Goal: Task Accomplishment & Management: Manage account settings

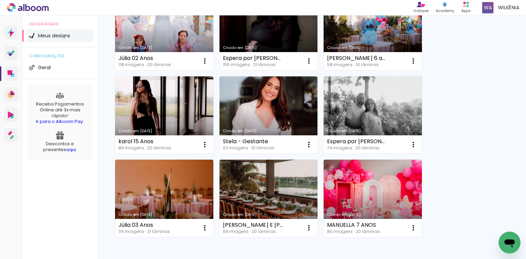
scroll to position [137, 0]
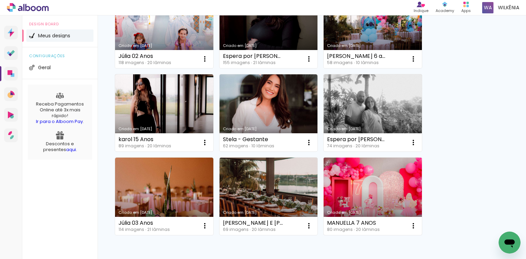
click at [358, 168] on link "Criado em 14/02/24" at bounding box center [373, 196] width 98 height 77
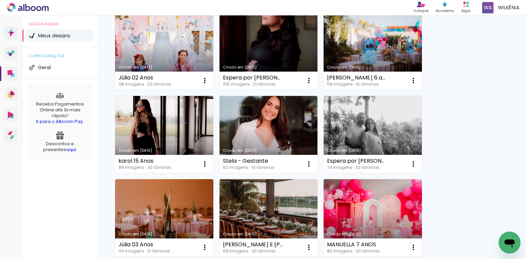
scroll to position [137, 0]
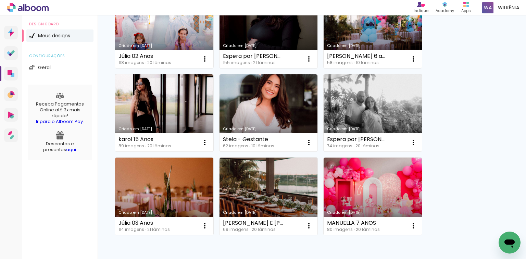
click at [477, 162] on div "Criado em 25/09/25 Júlia 02 Anos 118 imagens ∙ 20 lâminas Abrir Fazer uma cópia…" at bounding box center [312, 112] width 400 height 250
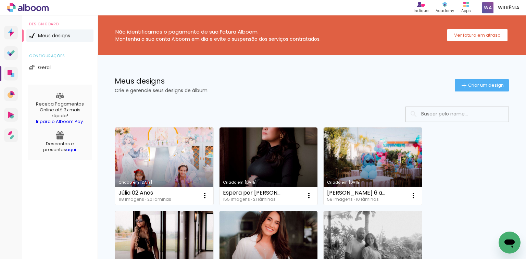
scroll to position [0, 0]
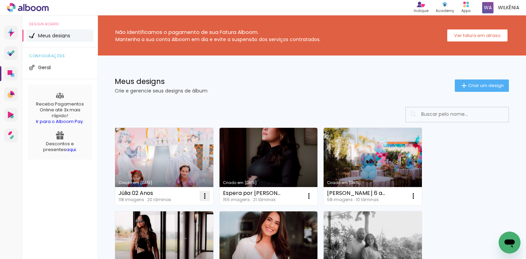
click at [205, 196] on iron-icon at bounding box center [205, 196] width 8 height 8
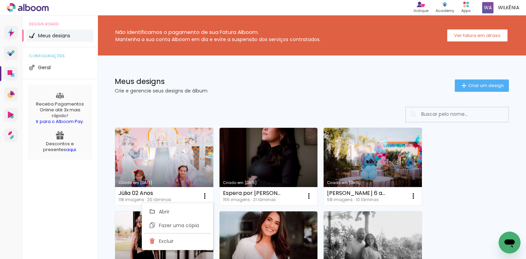
click at [498, 176] on div "Criado em 25/09/25 Júlia 02 Anos 118 imagens ∙ 20 lâminas Abrir Fazer uma cópia…" at bounding box center [312, 249] width 400 height 250
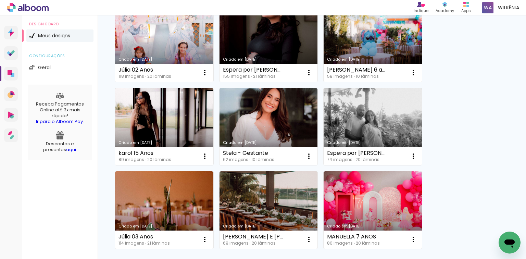
scroll to position [95, 0]
